Goal: Transaction & Acquisition: Purchase product/service

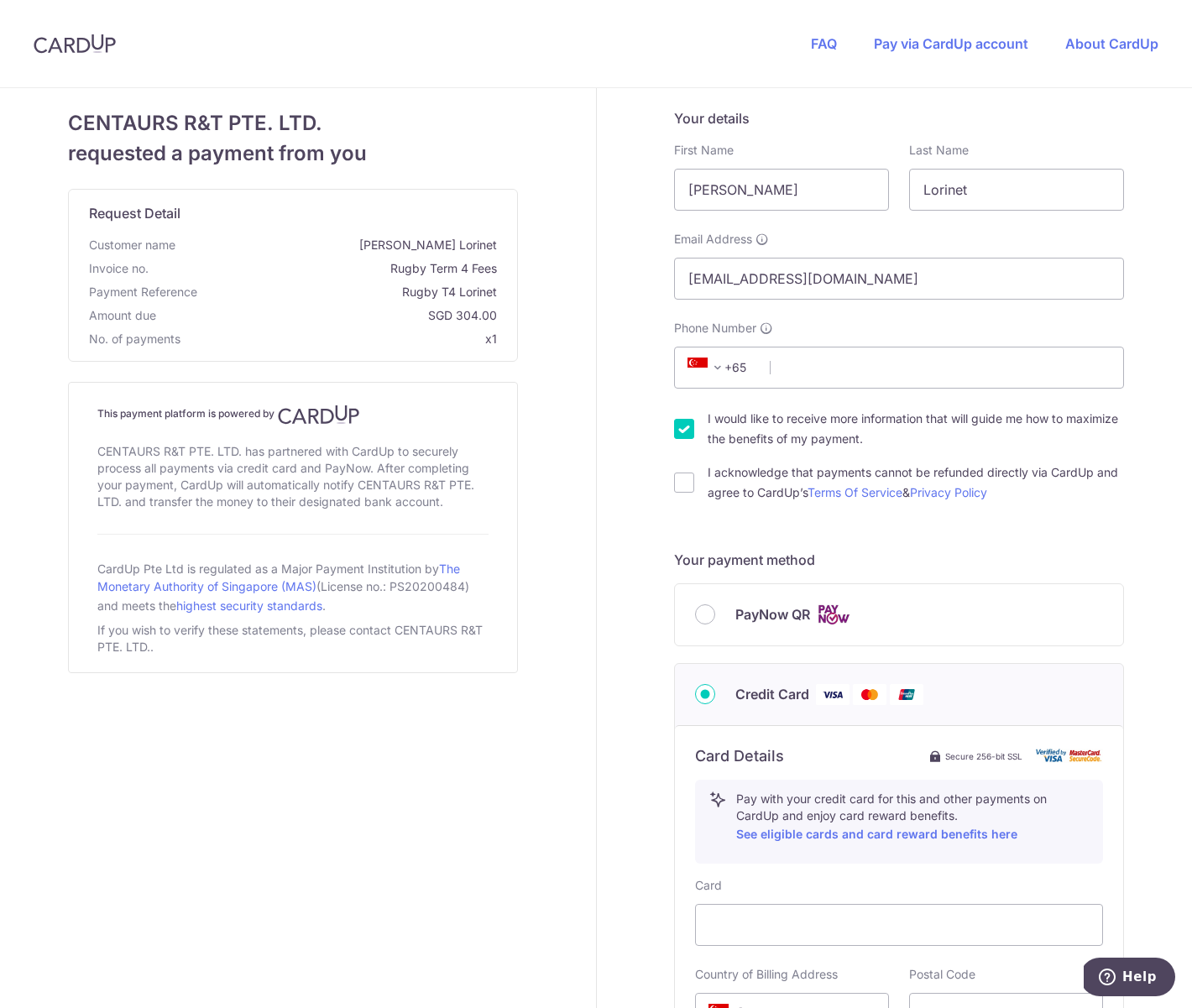
click at [690, 431] on input "I would like to receive more information that will guide me how to maximize the…" at bounding box center [684, 428] width 20 height 20
checkbox input "false"
click at [682, 484] on input "I acknowledge that payments cannot be refunded directly via CardUp and agree to…" at bounding box center [684, 483] width 20 height 20
checkbox input "true"
click at [705, 610] on input "PayNow QR" at bounding box center [705, 614] width 20 height 20
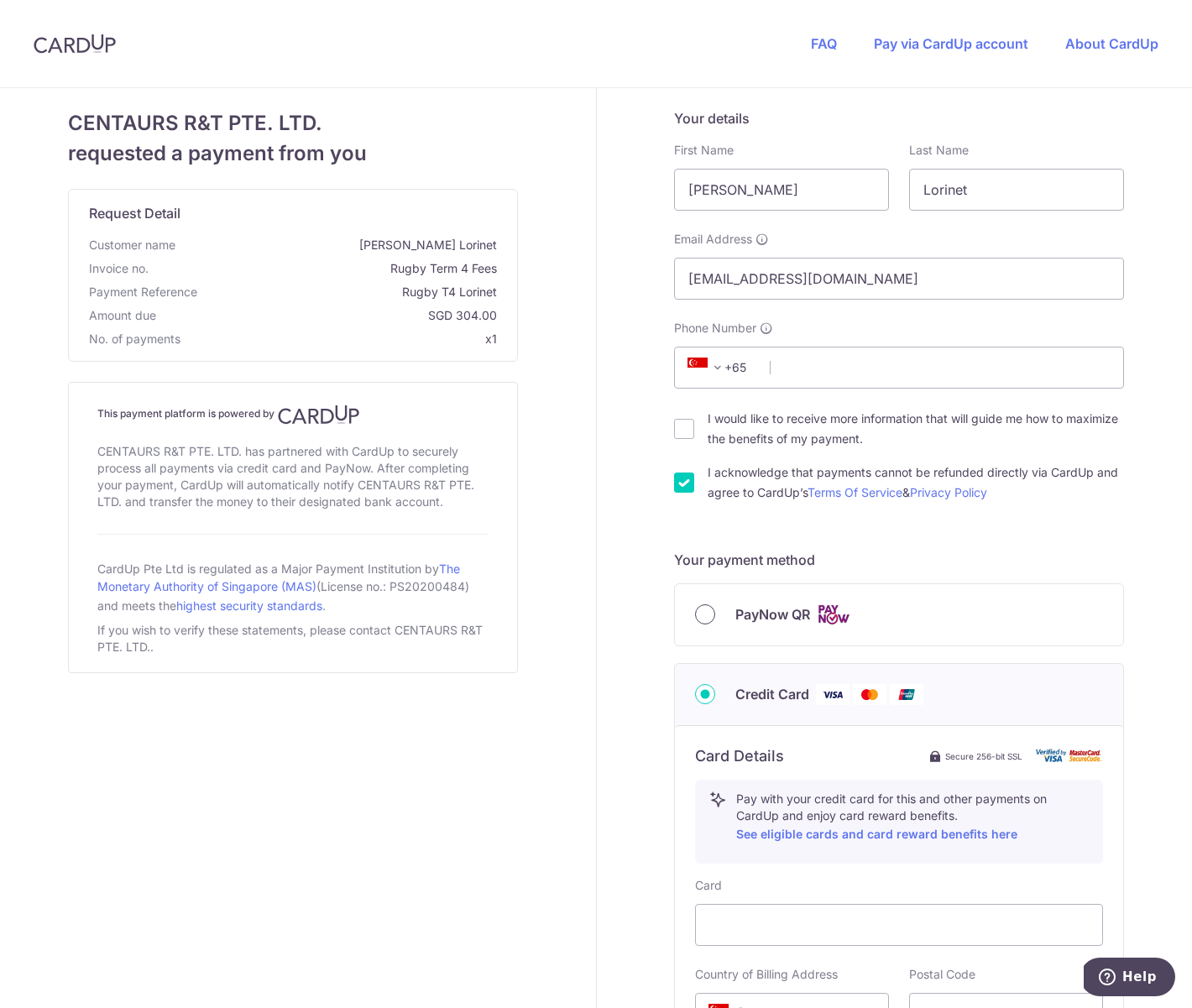
radio input "true"
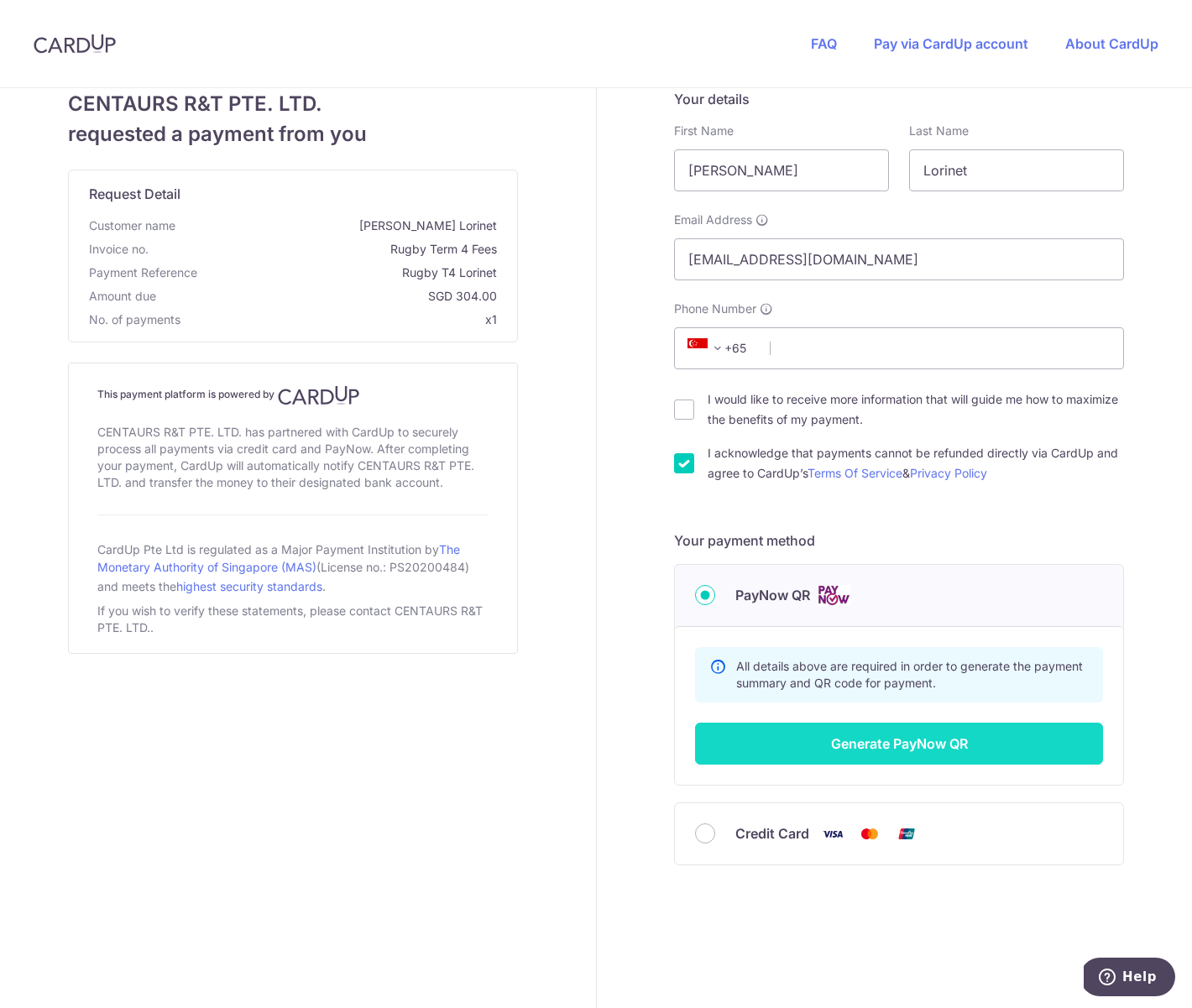
scroll to position [20, 0]
click at [913, 748] on button "Generate PayNow QR" at bounding box center [899, 744] width 408 height 42
type input "91171183"
click at [897, 739] on button "Generate PayNow QR" at bounding box center [899, 744] width 408 height 42
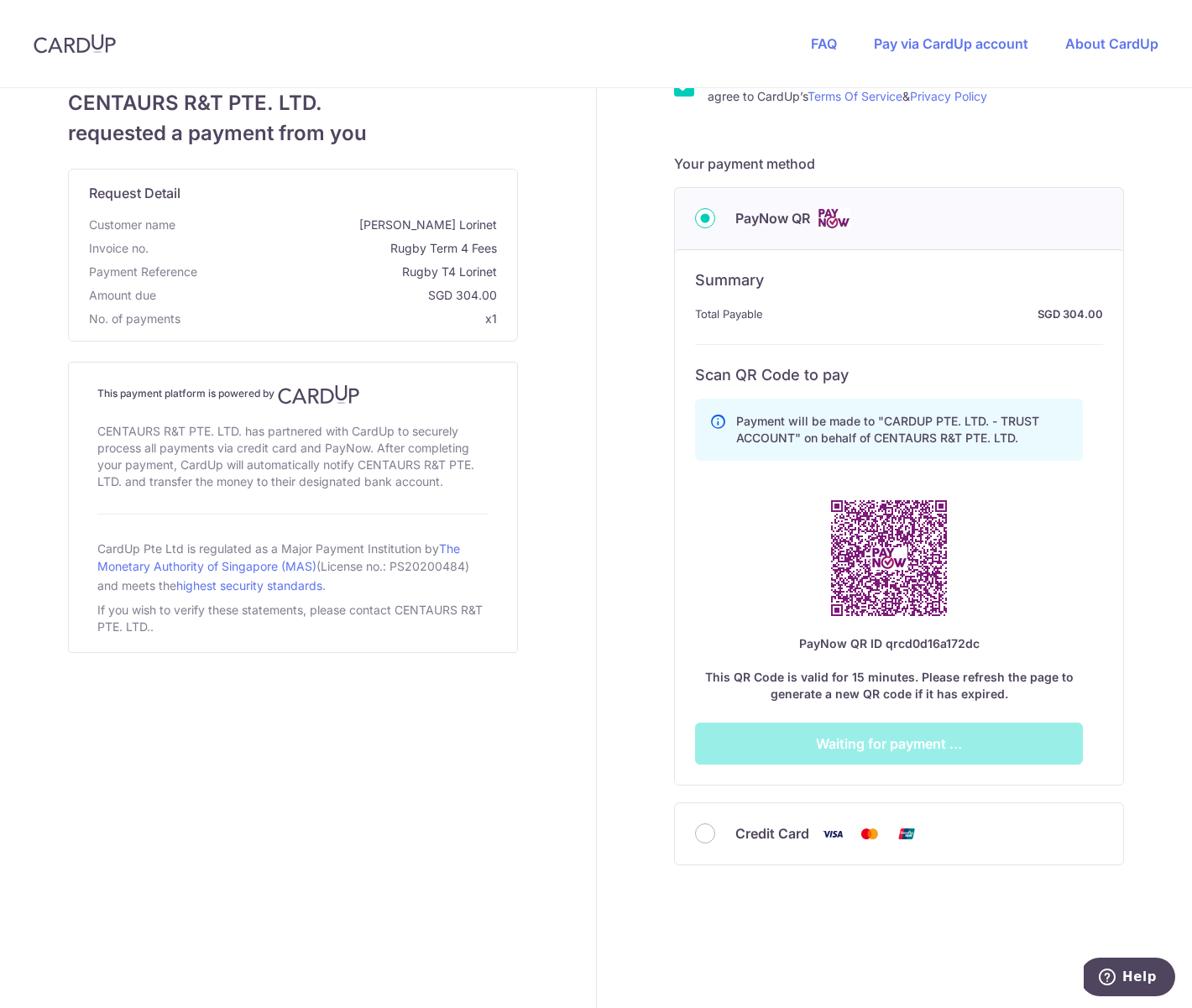
scroll to position [396, 0]
